Goal: Check status: Check status

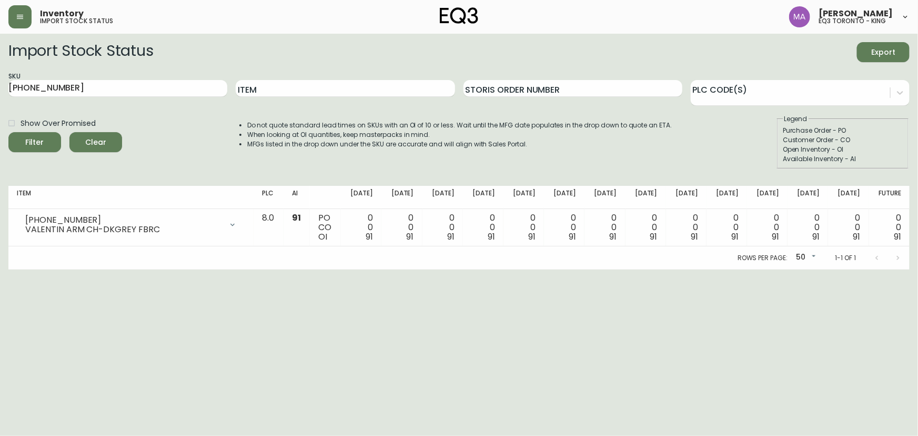
click at [166, 99] on div "SKU [PHONE_NUMBER]" at bounding box center [117, 89] width 219 height 34
click at [169, 89] on input "[PHONE_NUMBER]" at bounding box center [117, 88] width 219 height 17
type input "3"
click at [405, 88] on input "Item" at bounding box center [345, 88] width 219 height 17
type input "BOXY"
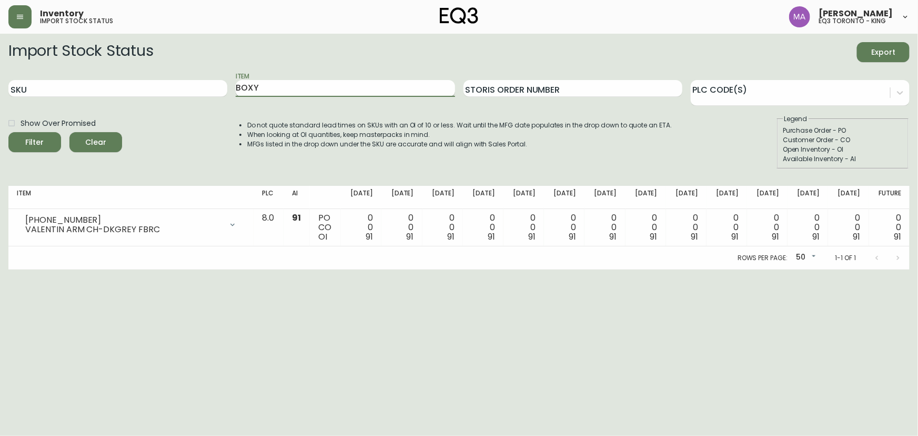
click at [8, 132] on button "Filter" at bounding box center [34, 142] width 53 height 20
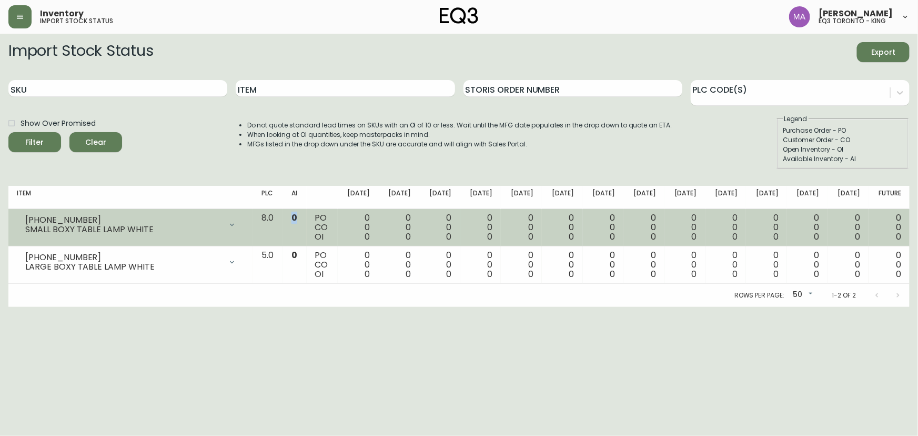
drag, startPoint x: 325, startPoint y: 212, endPoint x: 305, endPoint y: 215, distance: 20.7
click at [305, 215] on td "0" at bounding box center [295, 227] width 24 height 37
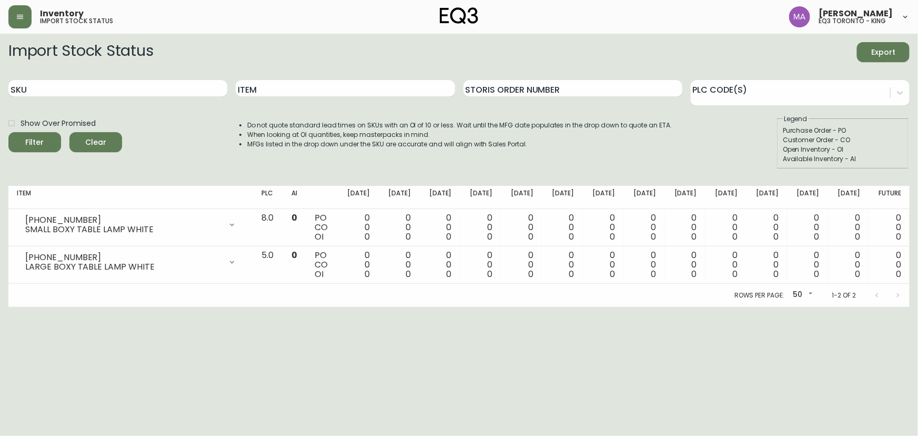
click at [804, 73] on div "PLC Code(s)" at bounding box center [800, 89] width 219 height 34
click at [188, 87] on input "SKU" at bounding box center [117, 88] width 219 height 17
paste input "3020-845-15-B"
type input "3020-845-15-B"
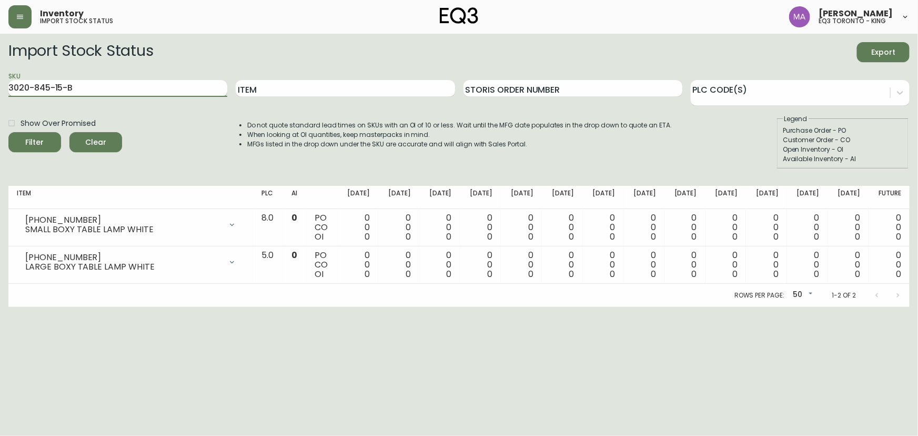
click at [8, 132] on button "Filter" at bounding box center [34, 142] width 53 height 20
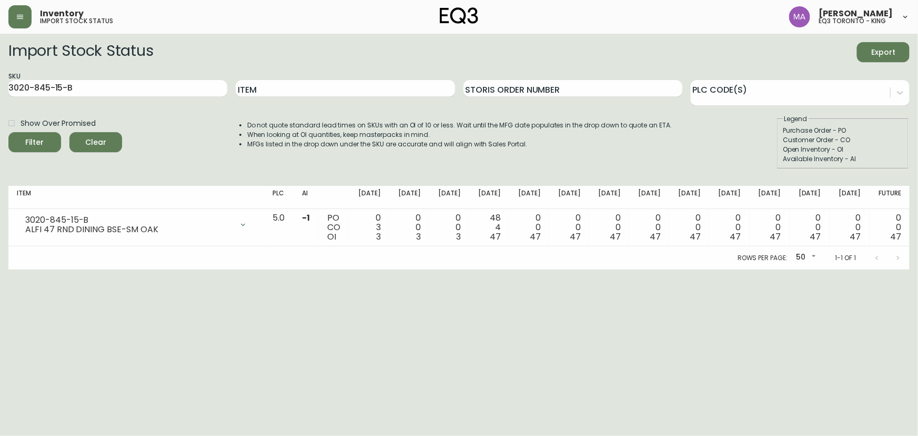
click at [823, 269] on html "Inventory import stock status [PERSON_NAME] eq3 [GEOGRAPHIC_DATA] - king Import…" at bounding box center [459, 134] width 918 height 269
